Goal: Navigation & Orientation: Find specific page/section

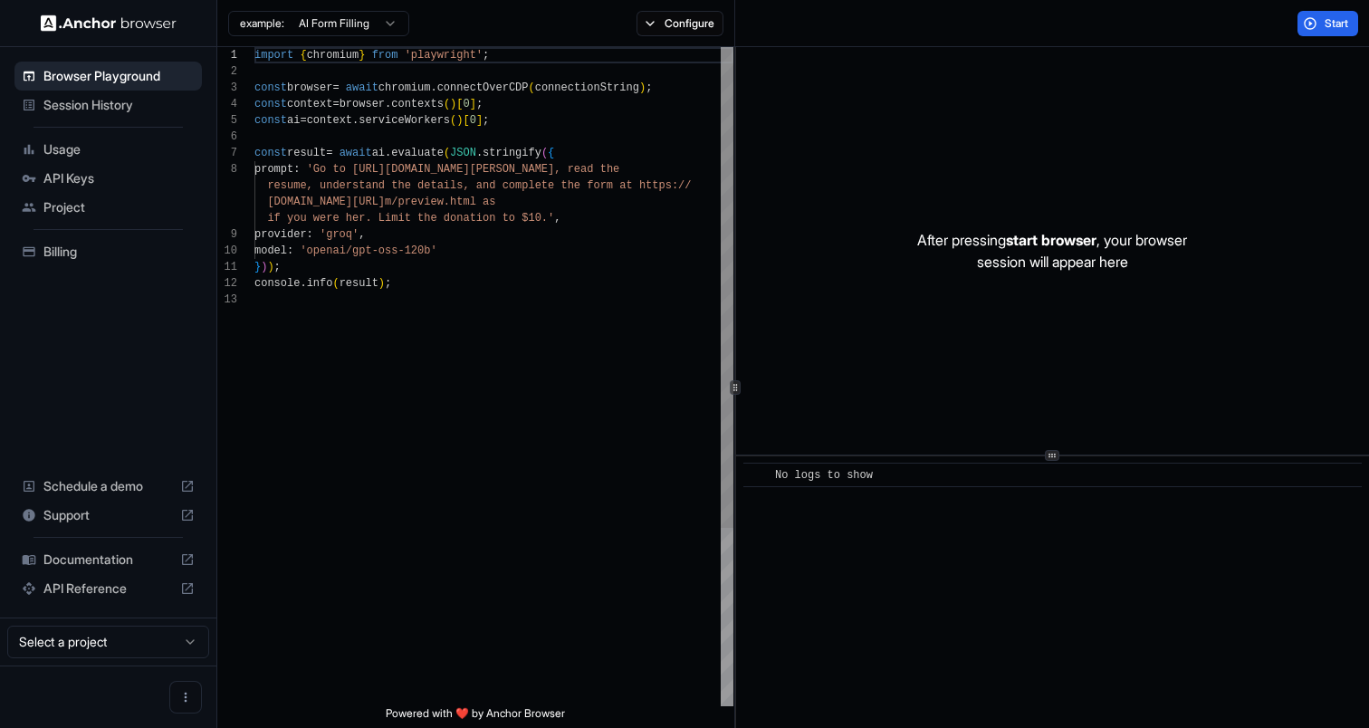
scroll to position [114, 0]
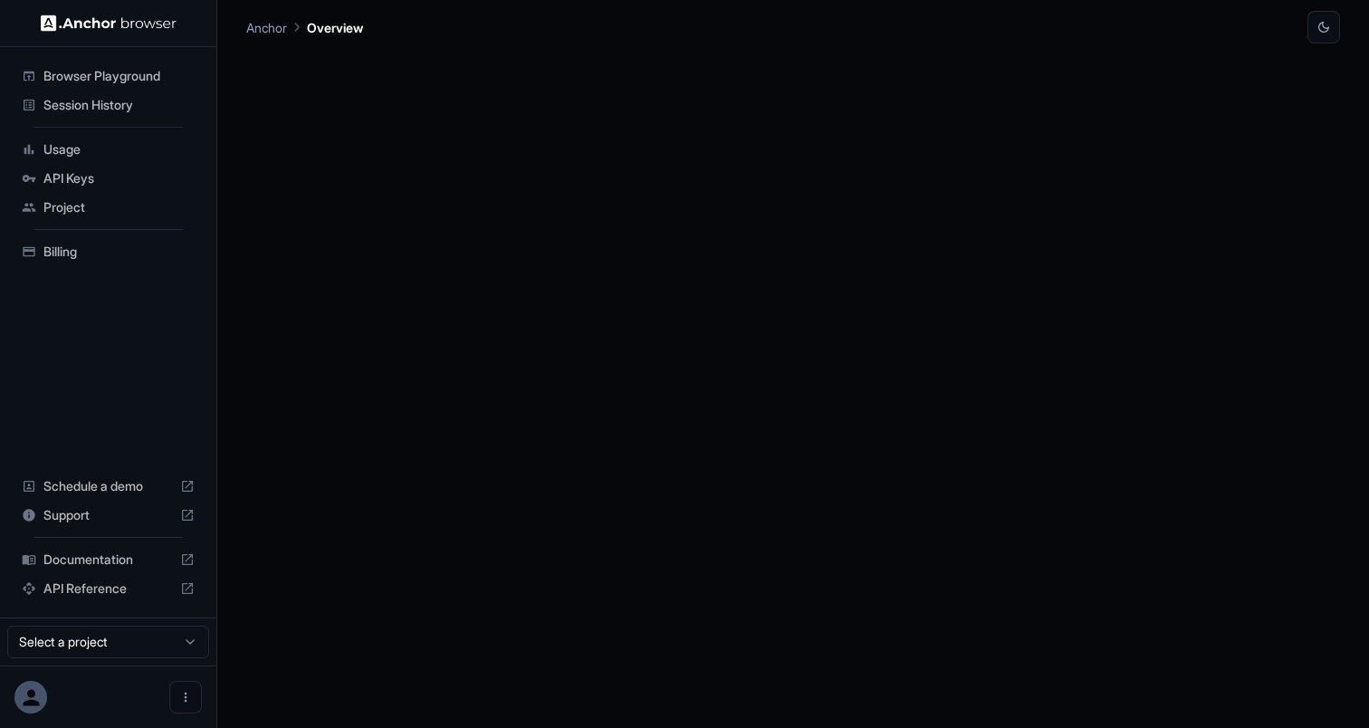
click at [95, 145] on span "Usage" at bounding box center [118, 149] width 151 height 18
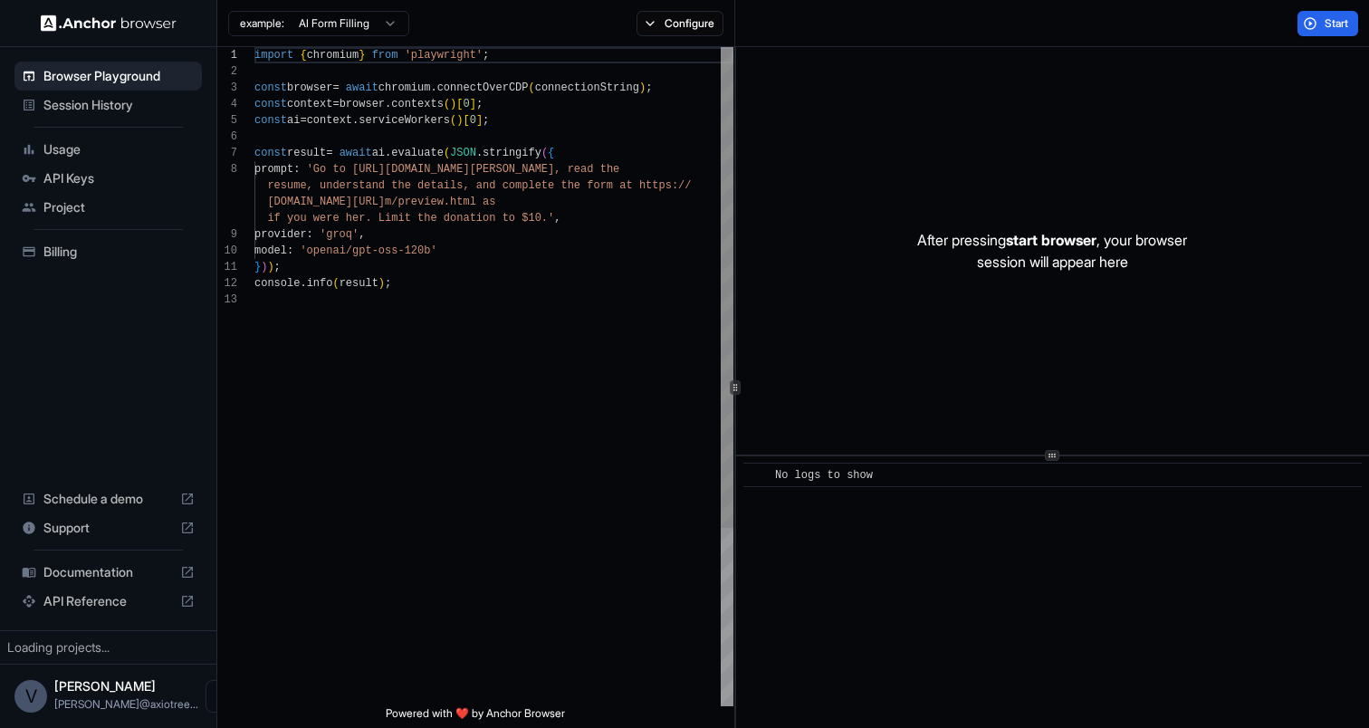
scroll to position [114, 0]
click at [70, 153] on span "Usage" at bounding box center [118, 149] width 151 height 18
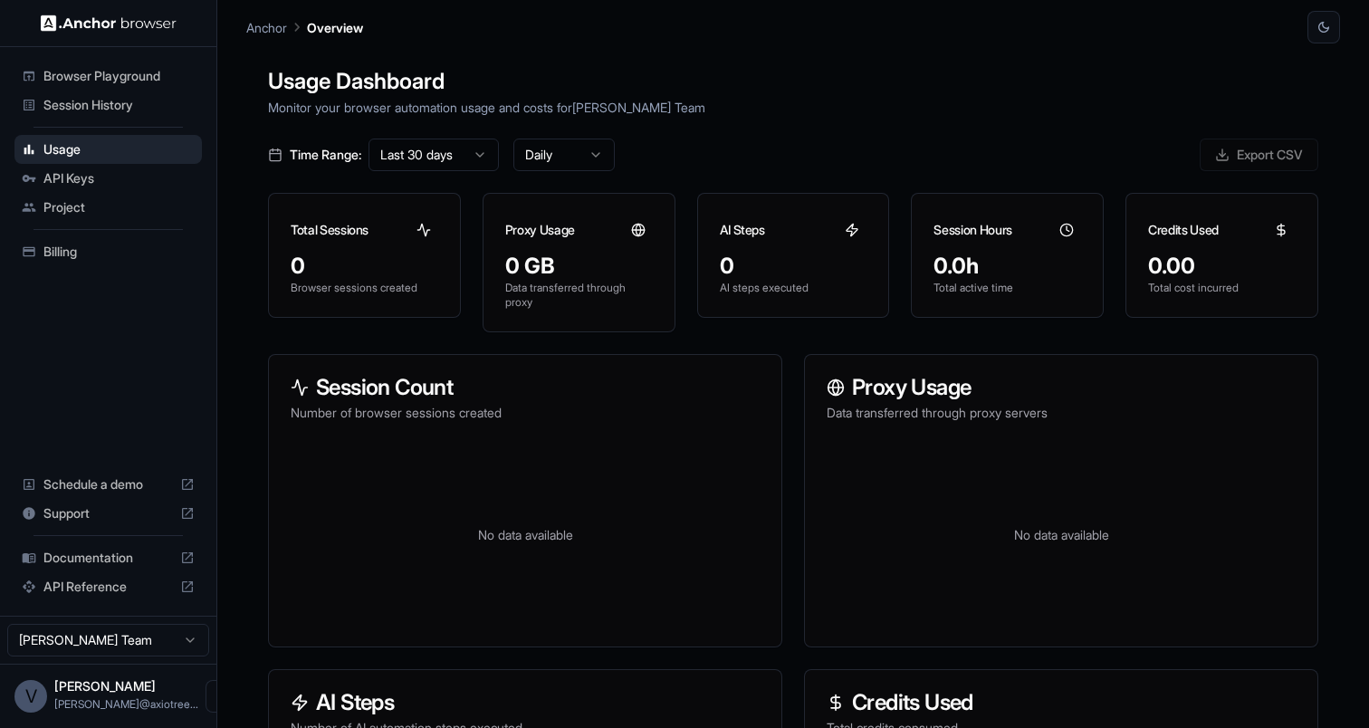
click at [49, 215] on span "Project" at bounding box center [118, 207] width 151 height 18
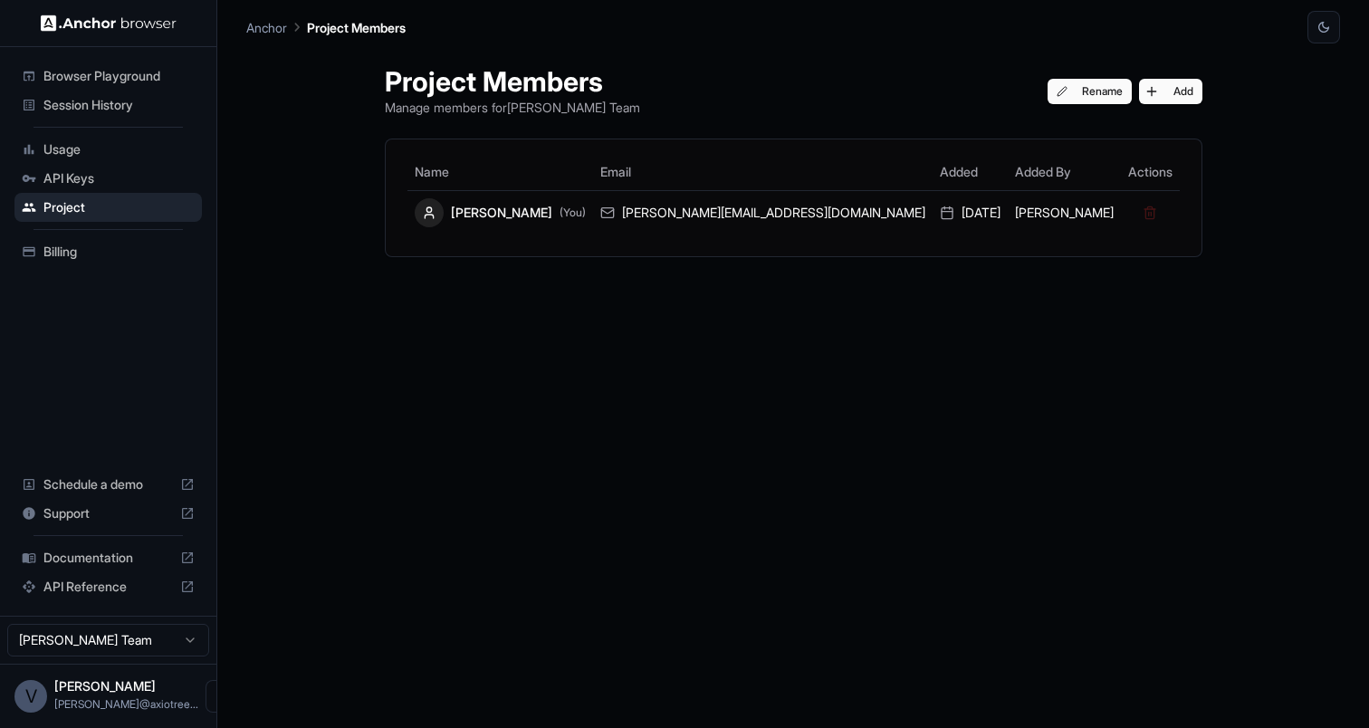
click at [95, 110] on span "Session History" at bounding box center [118, 105] width 151 height 18
